Goal: Obtain resource: Obtain resource

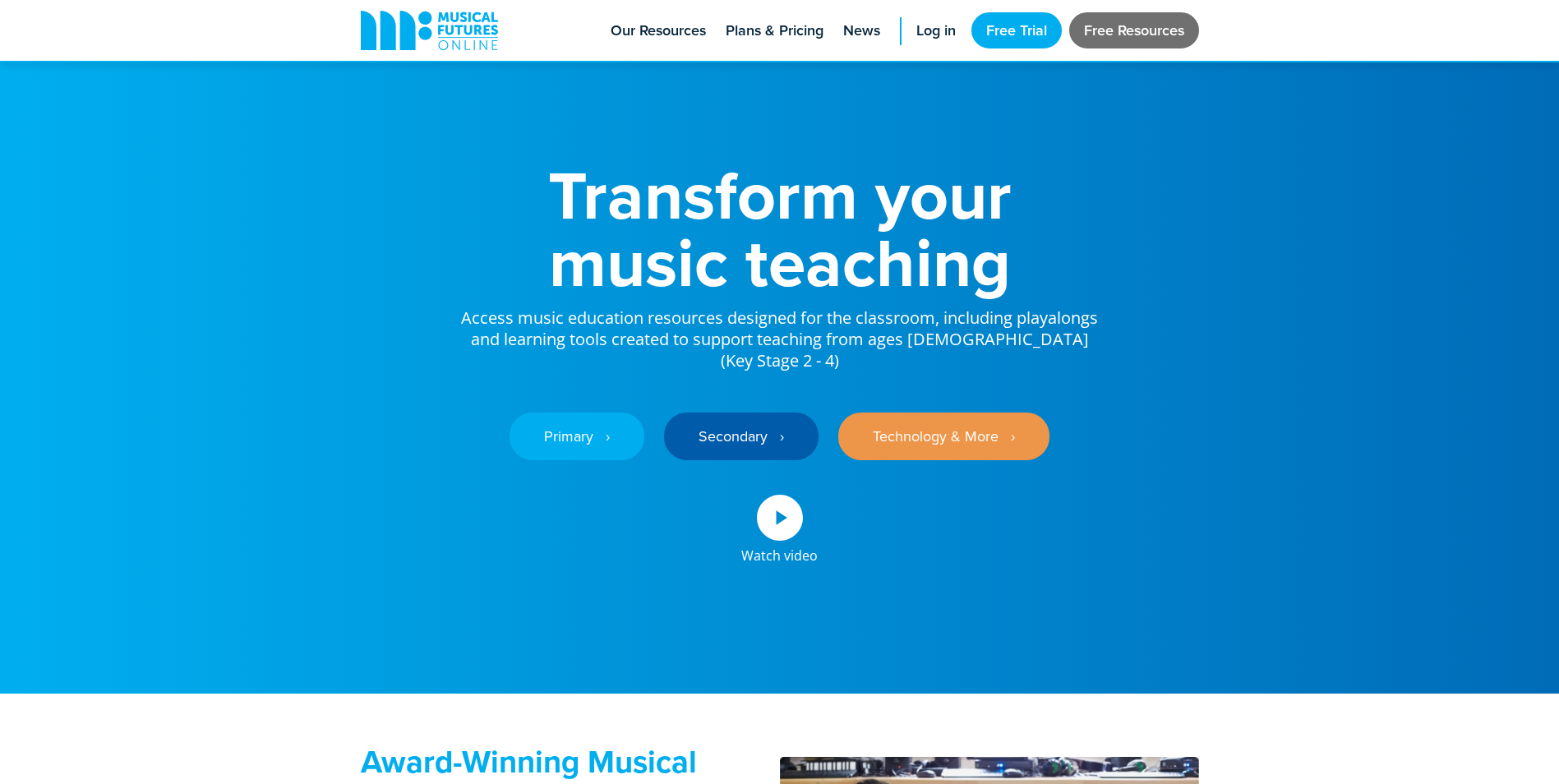
click at [1107, 27] on link "Free Resources" at bounding box center [1134, 30] width 130 height 36
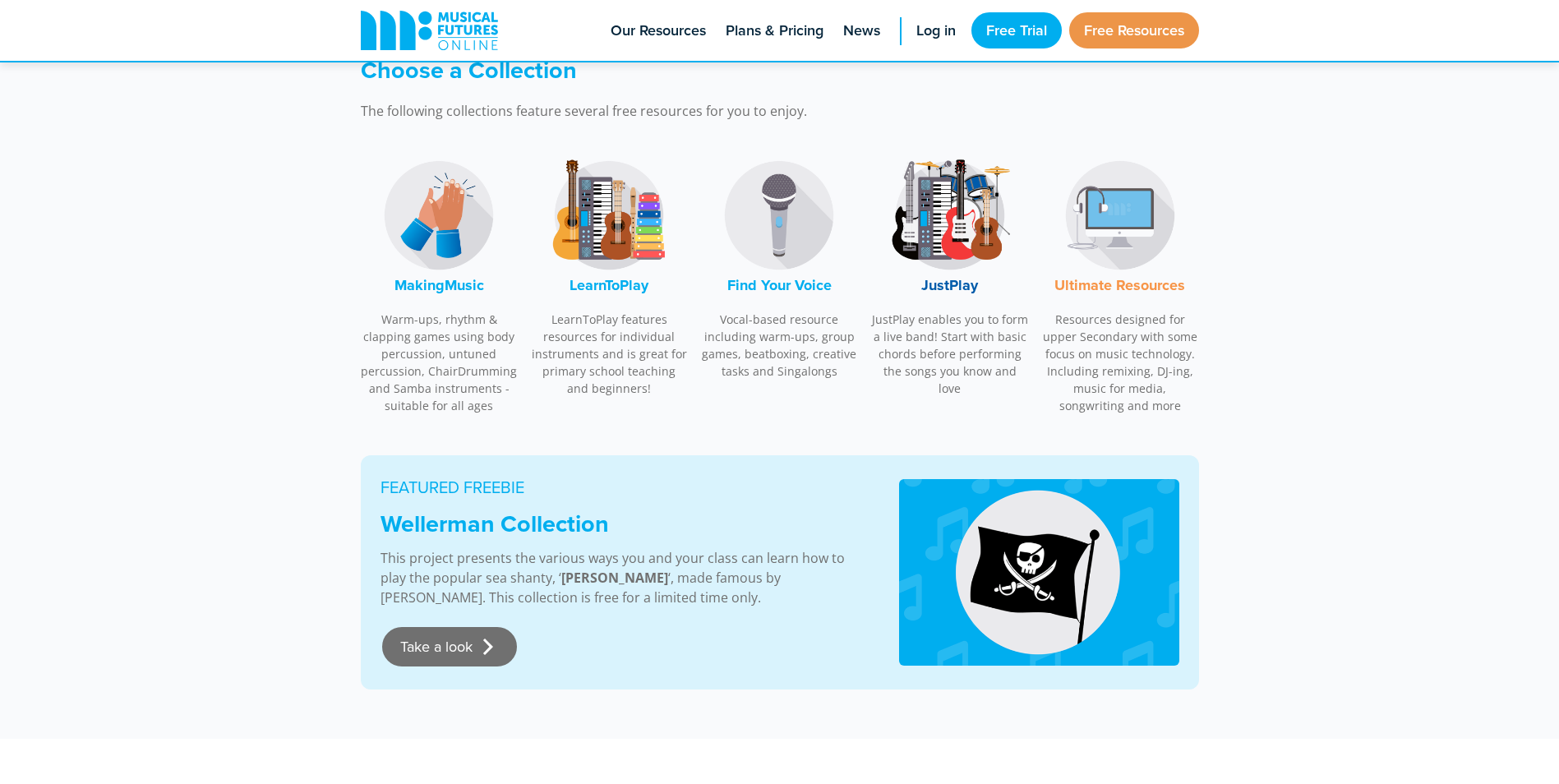
click at [405, 652] on link "Take a look" at bounding box center [450, 646] width 135 height 40
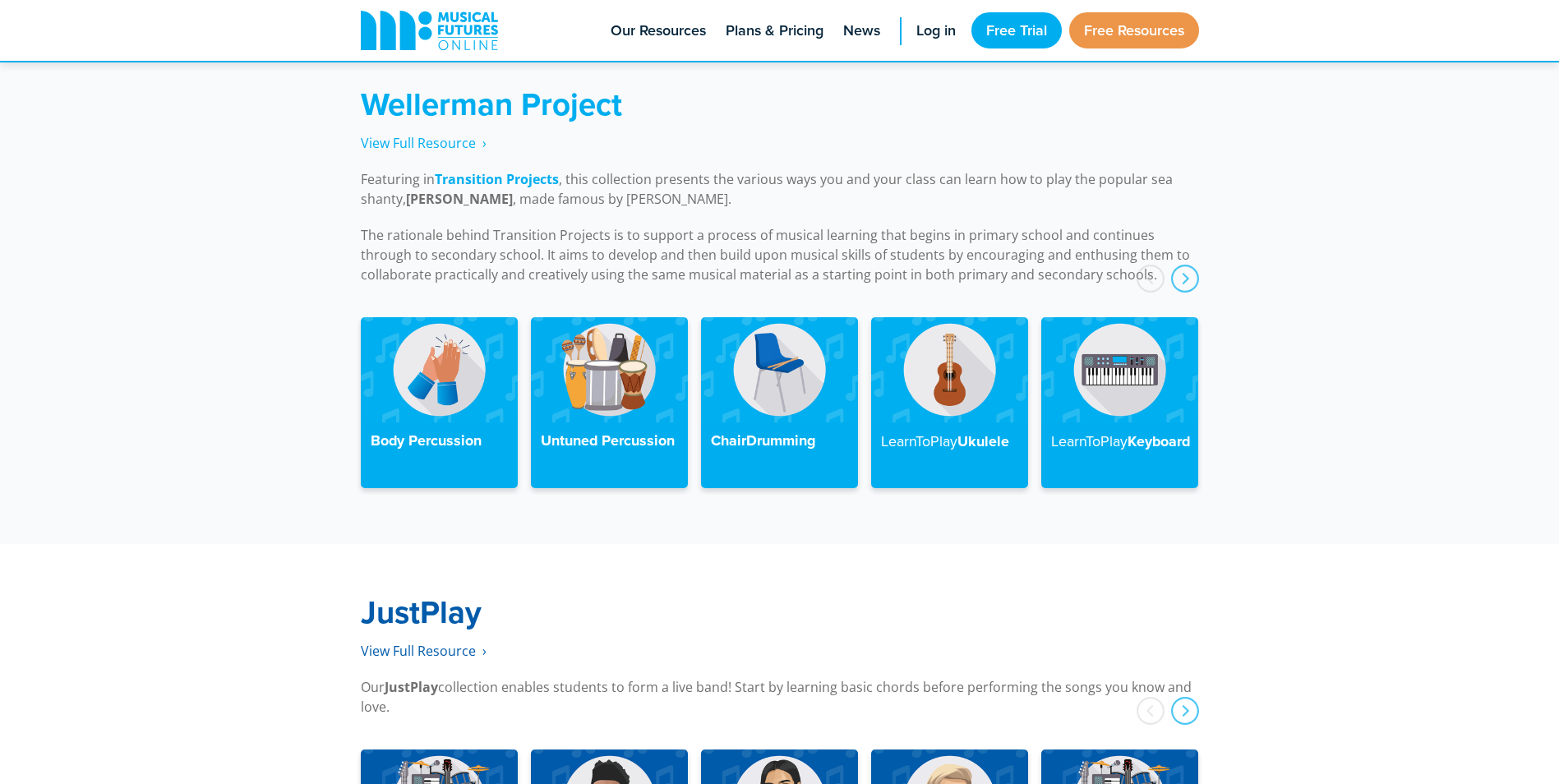
scroll to position [3630, 0]
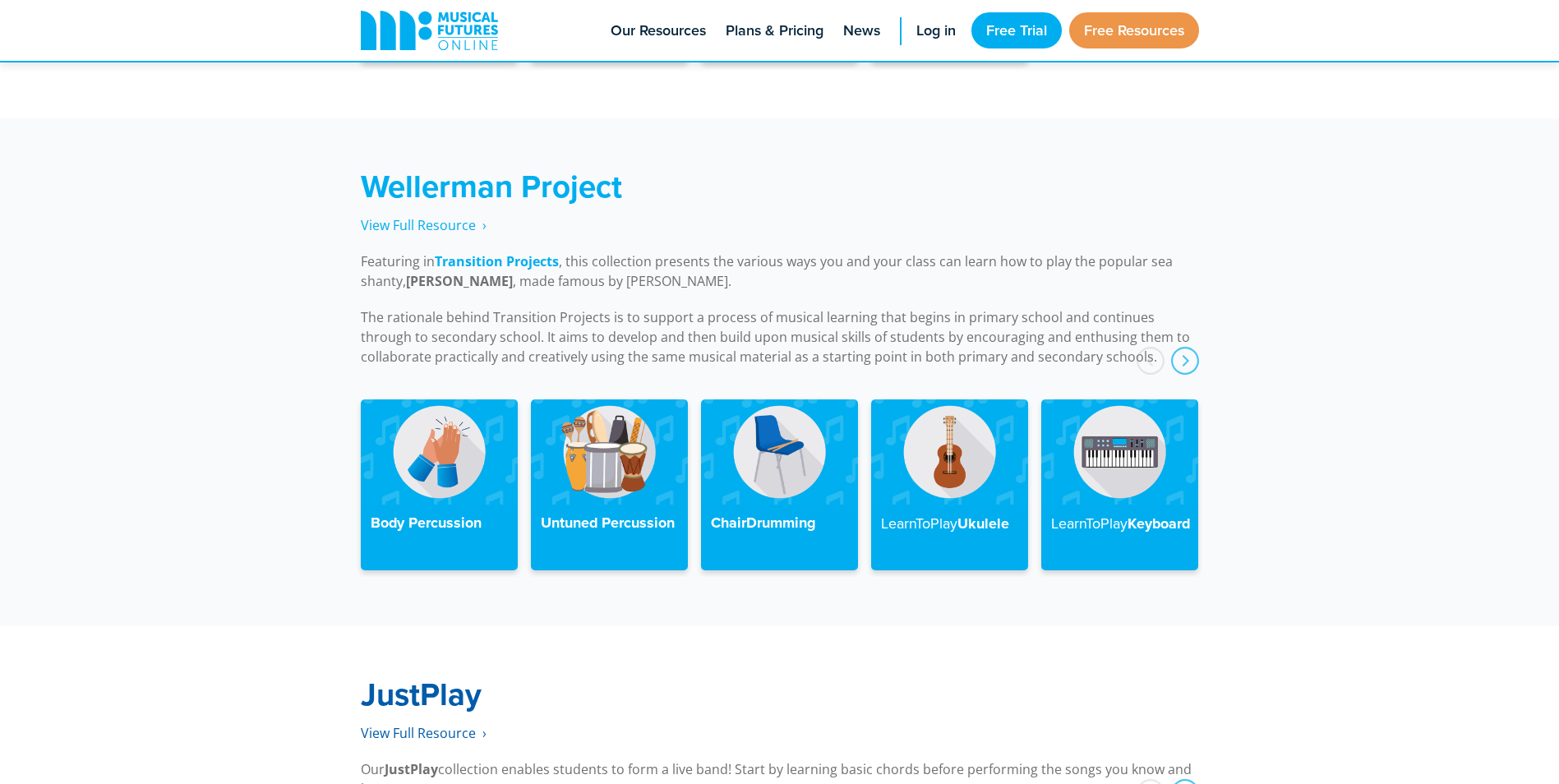
click at [504, 164] on strong "Wellerman Project" at bounding box center [491, 187] width 262 height 46
click at [441, 216] on span "View Full Resource‎‏‏‎ ‎ ›" at bounding box center [423, 224] width 126 height 18
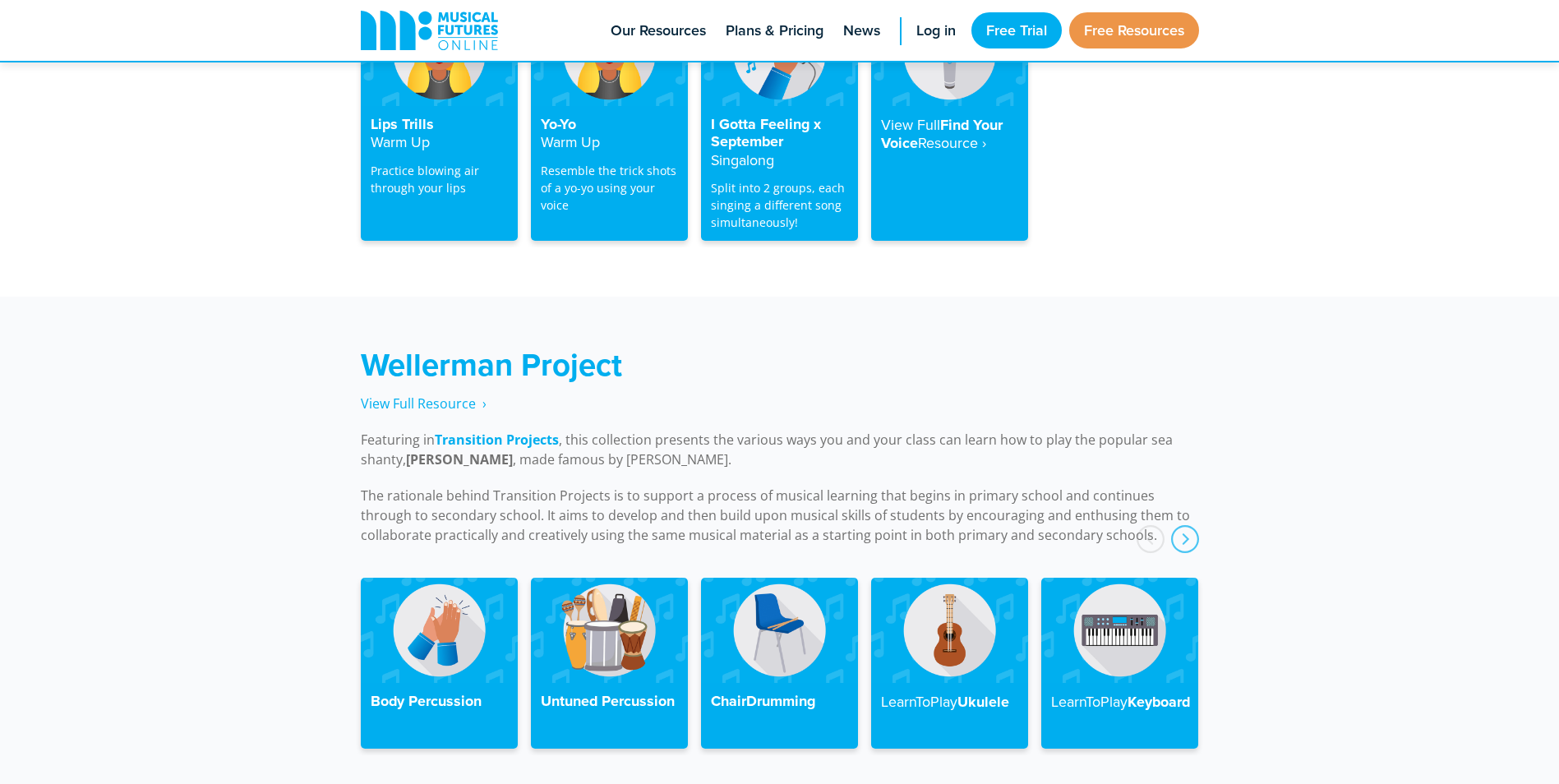
scroll to position [3533, 0]
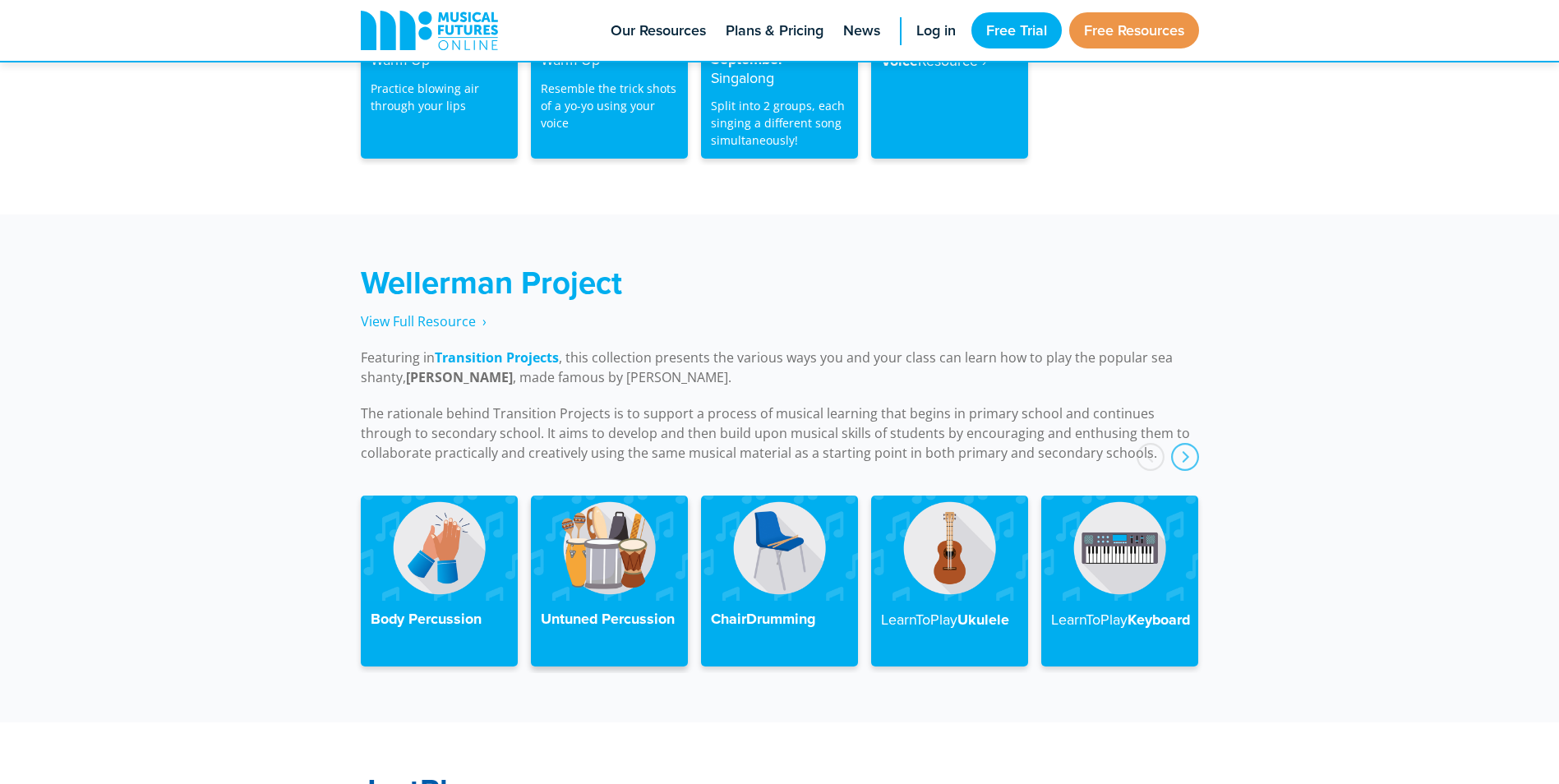
click at [633, 610] on h4 "Untuned Percussion" at bounding box center [609, 619] width 138 height 18
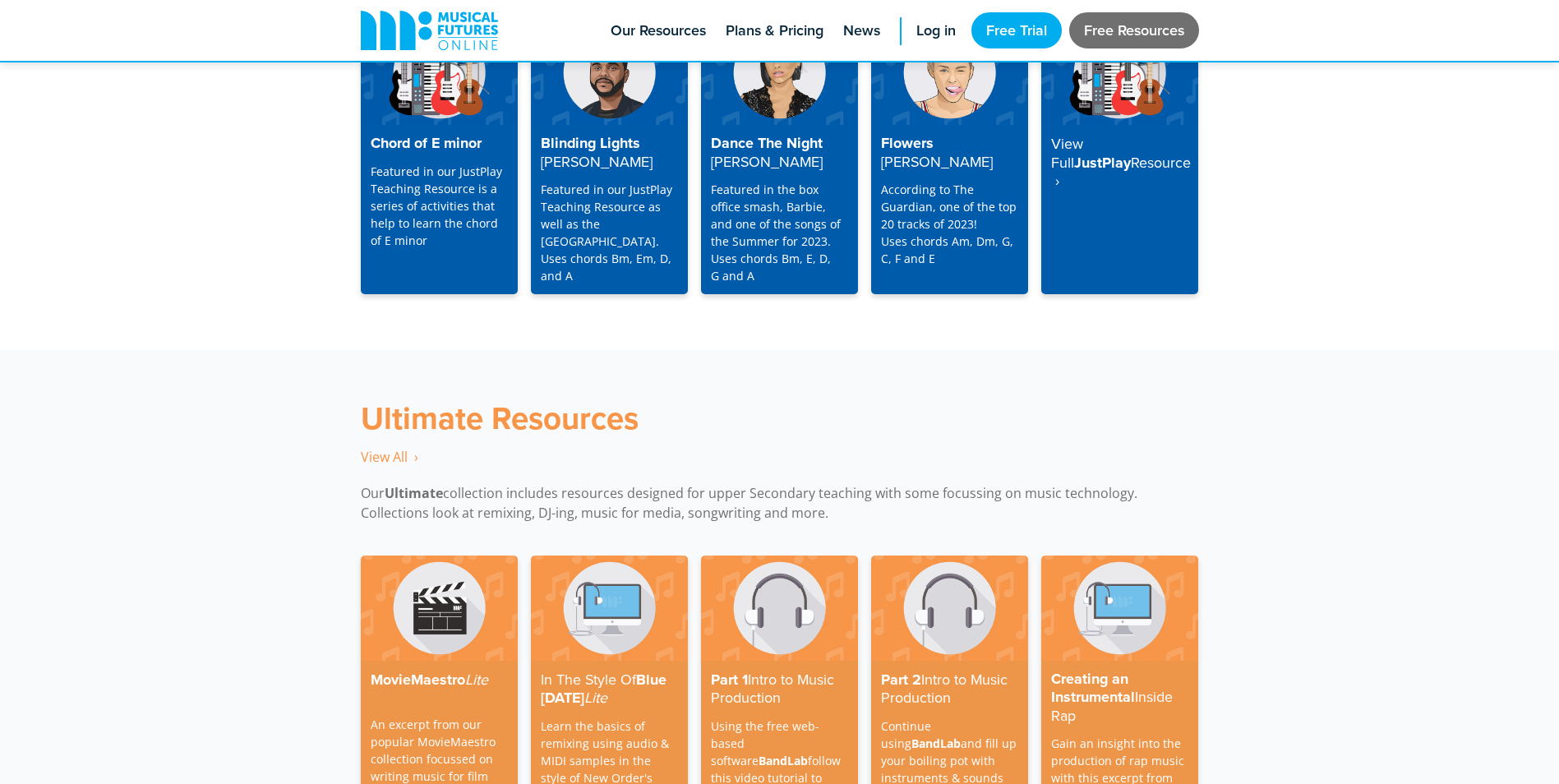
scroll to position [3533, 0]
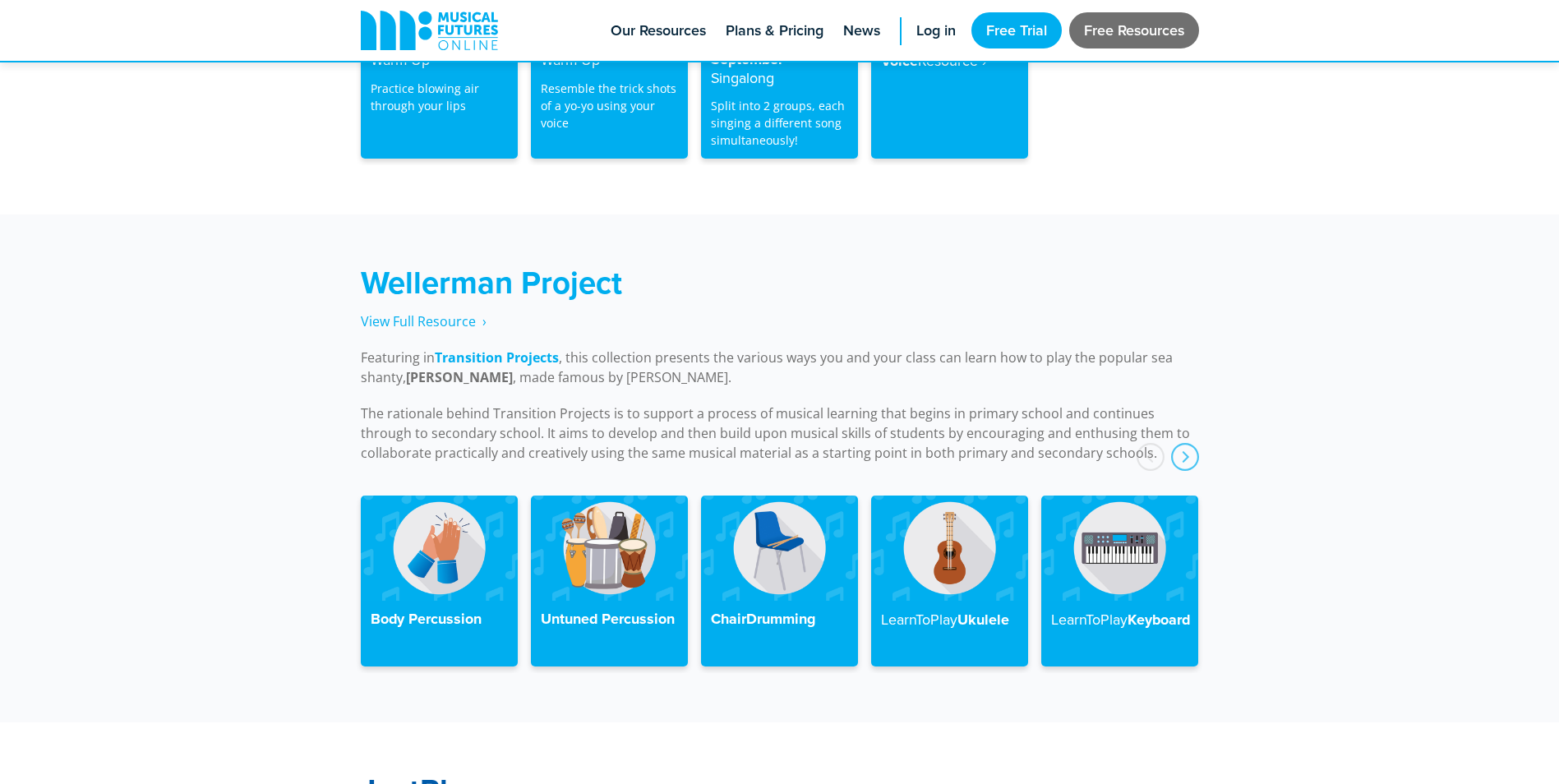
click at [1164, 30] on link "Free Resources" at bounding box center [1134, 30] width 130 height 36
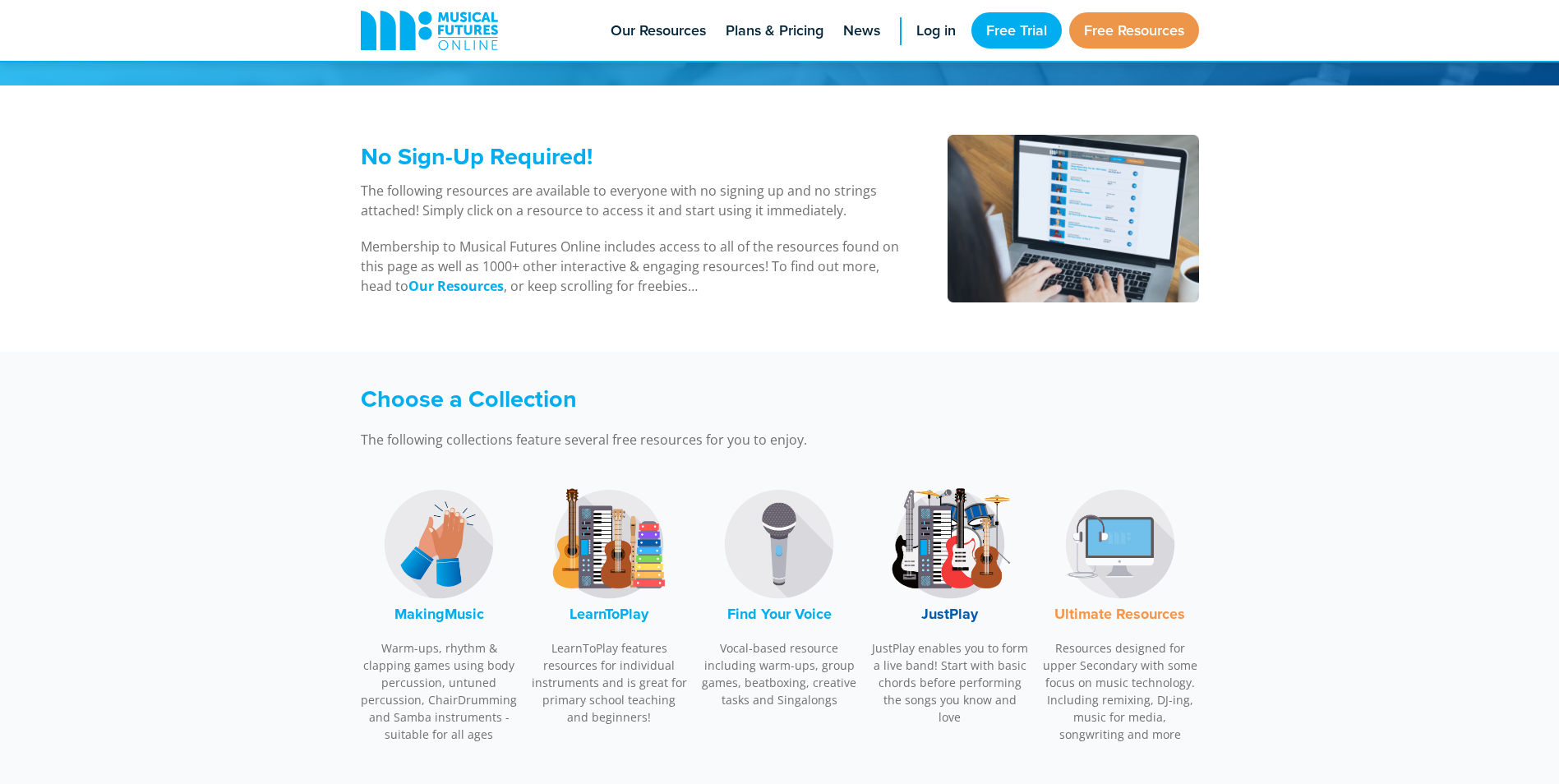
scroll to position [246, 0]
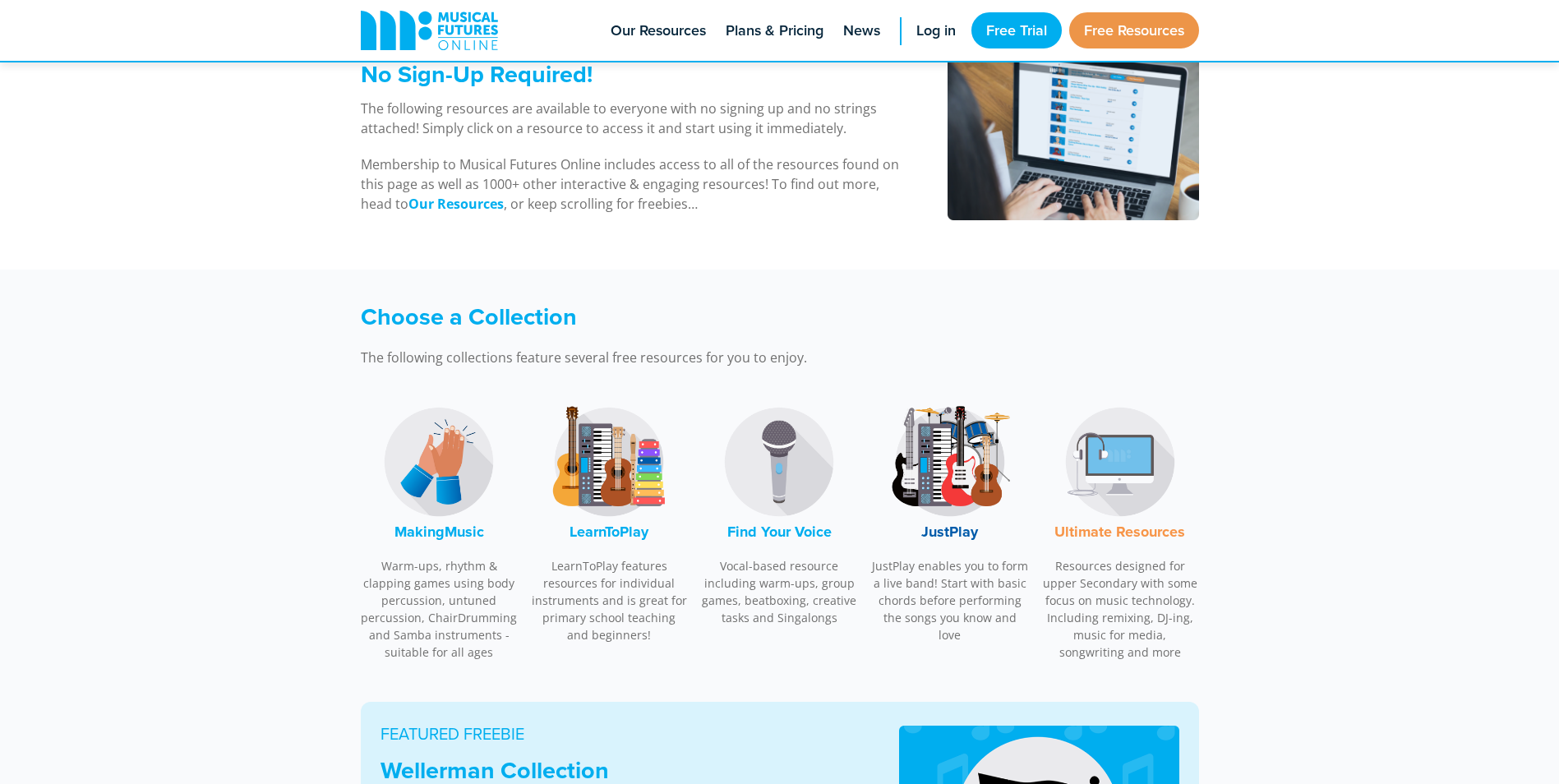
click at [624, 466] on img at bounding box center [609, 462] width 123 height 123
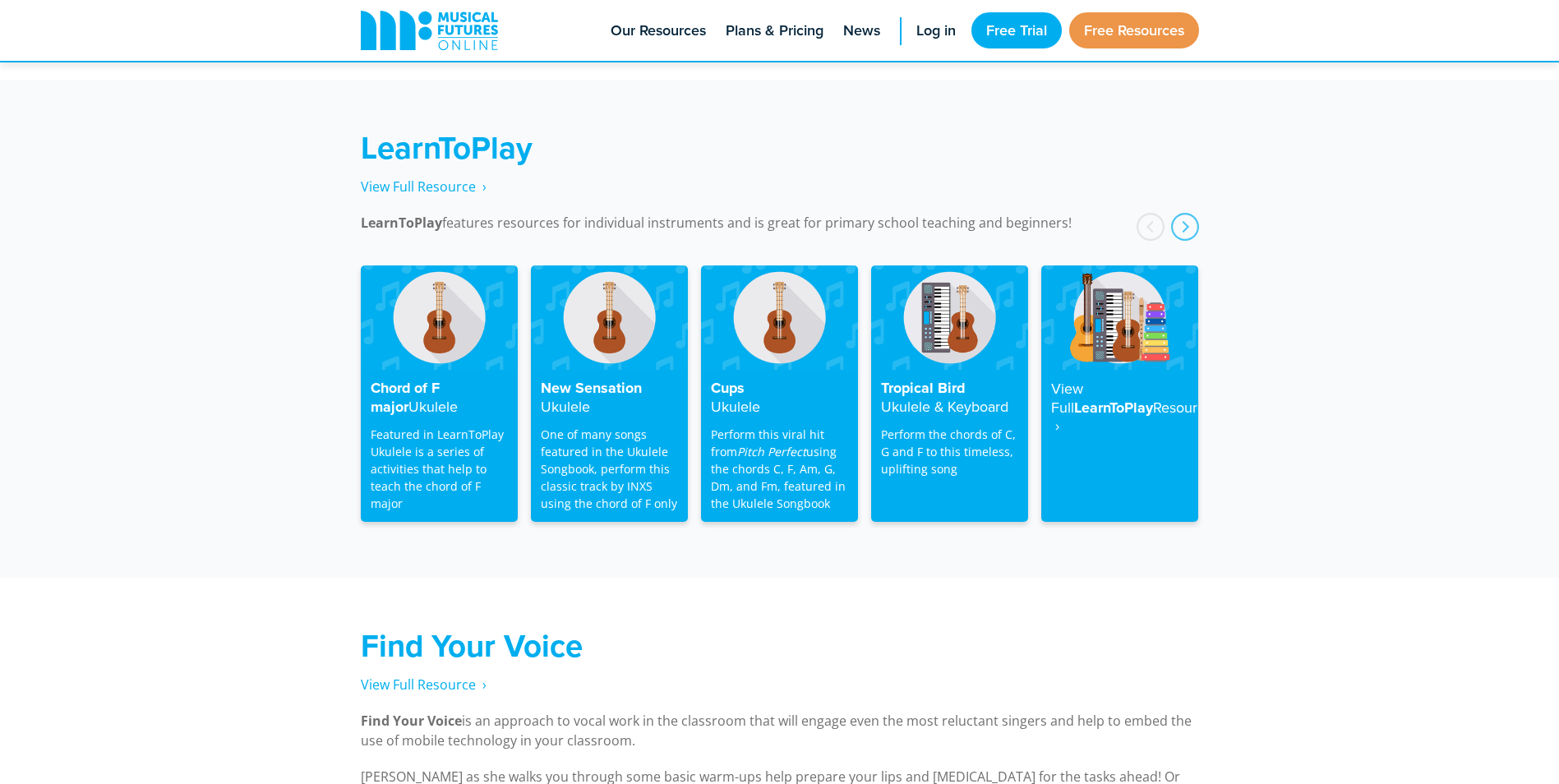
scroll to position [2641, 0]
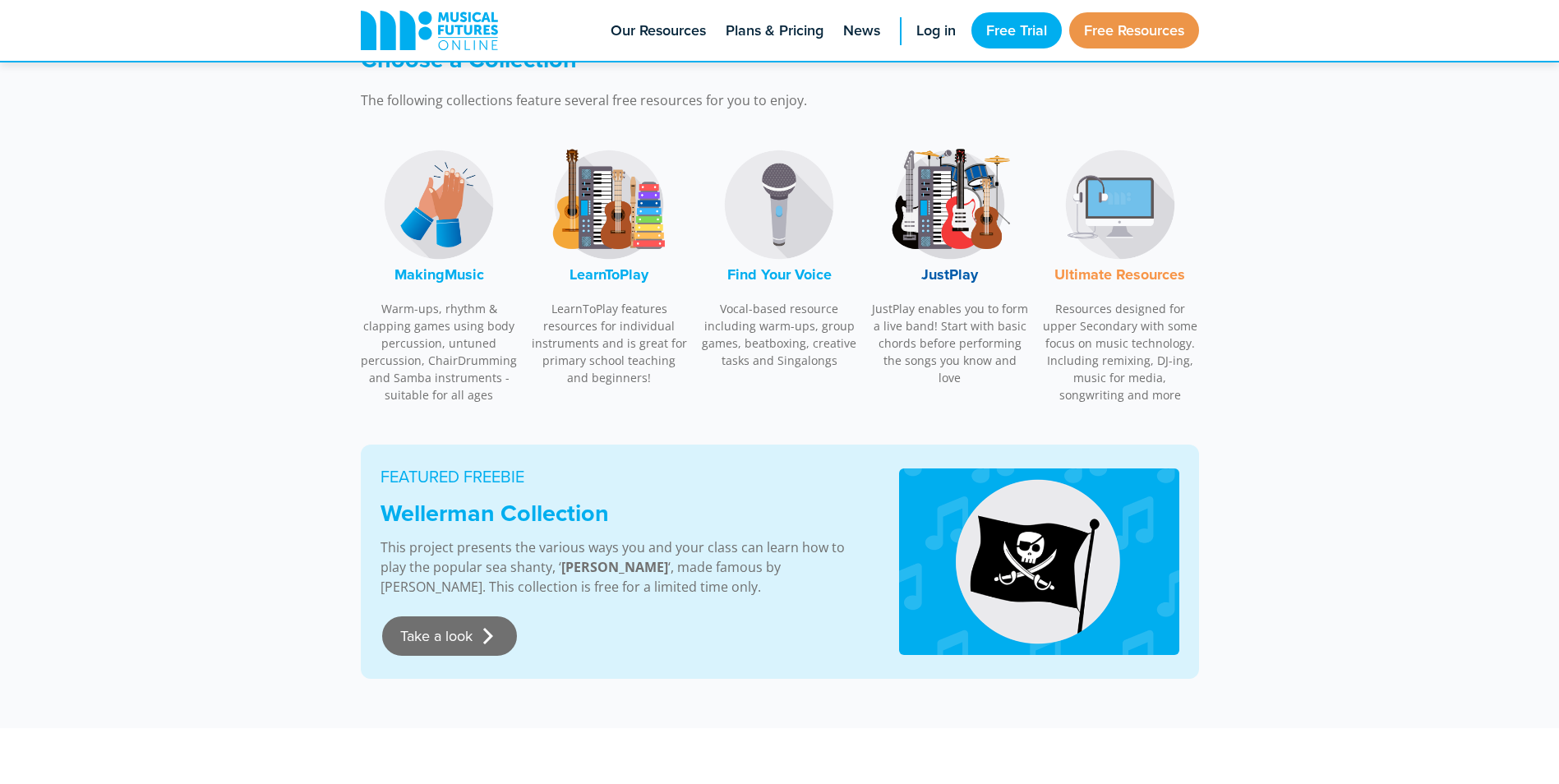
click at [464, 638] on link "Take a look" at bounding box center [450, 635] width 135 height 40
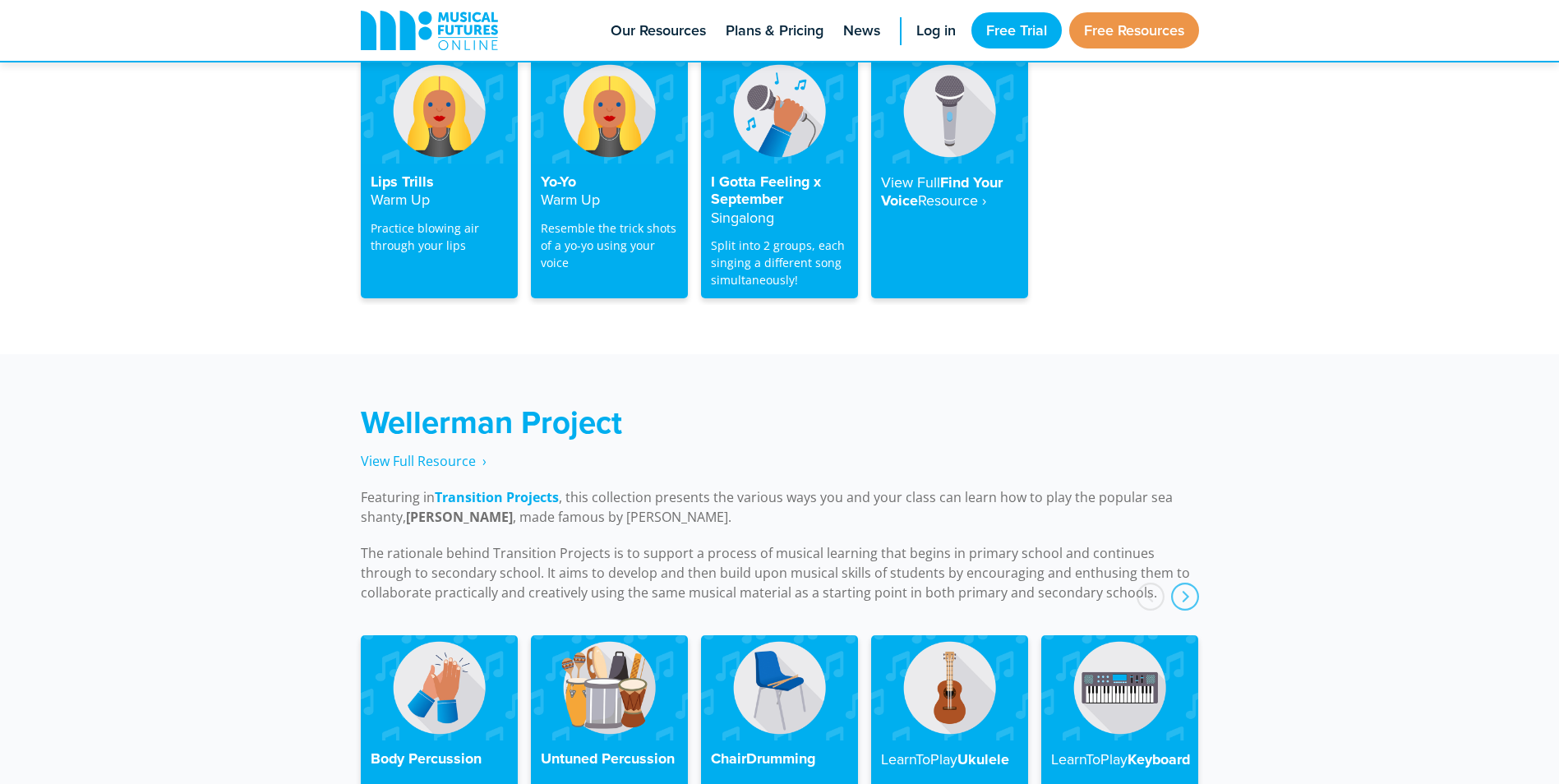
scroll to position [3712, 0]
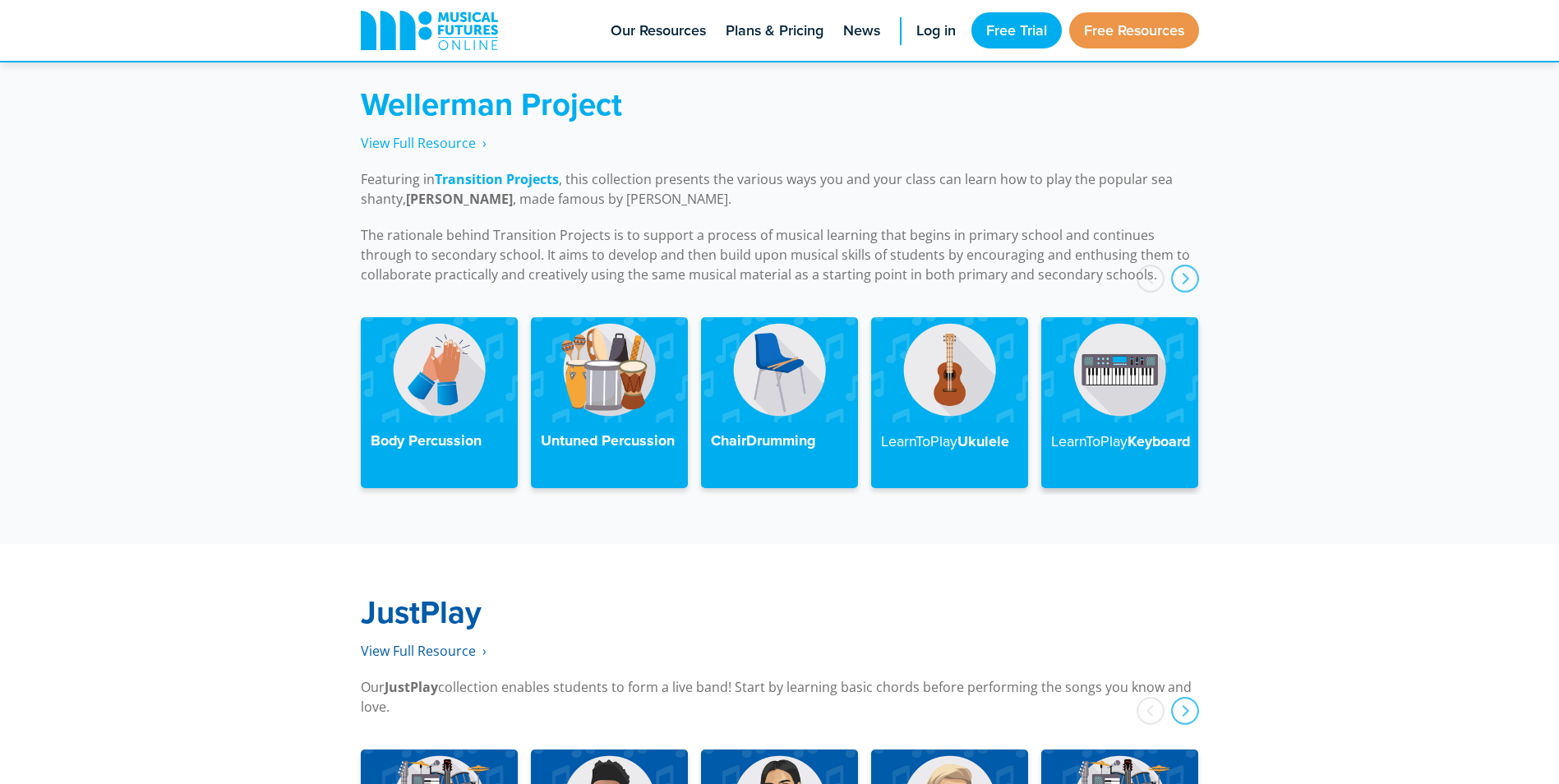
click at [1116, 401] on img at bounding box center [1120, 370] width 157 height 105
